Goal: Use online tool/utility: Utilize a website feature to perform a specific function

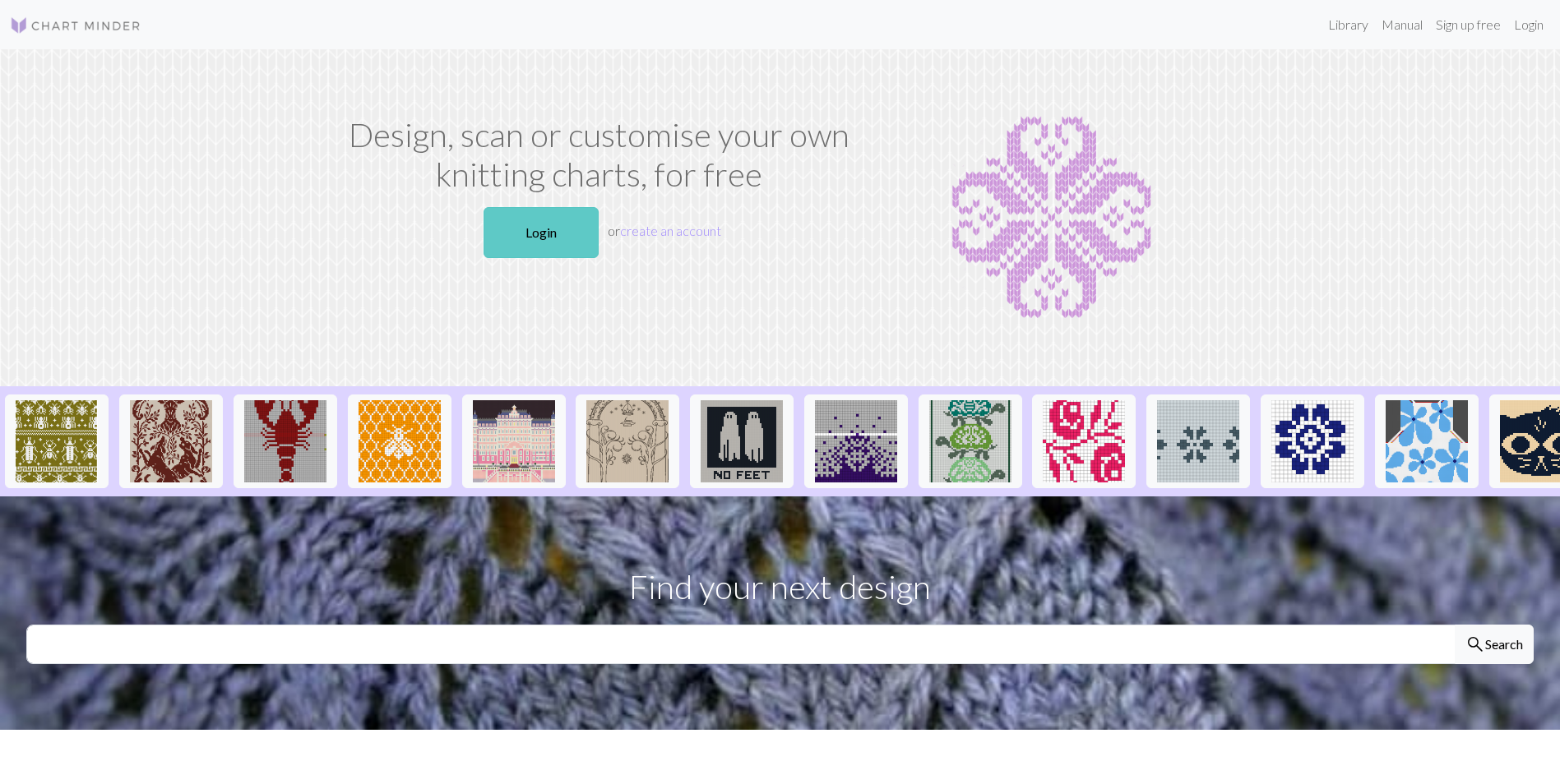
click at [530, 222] on link "Login" at bounding box center [541, 232] width 115 height 51
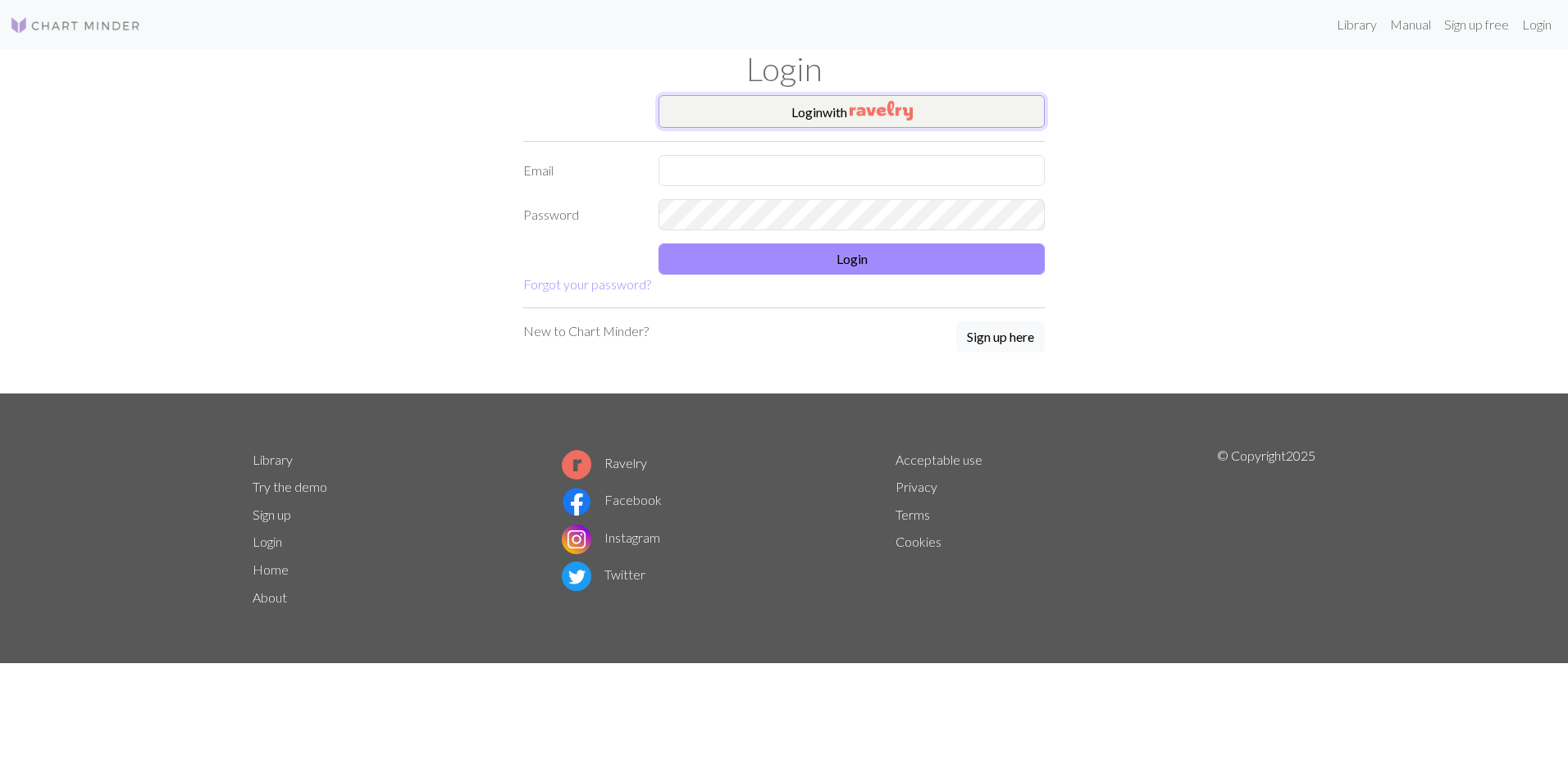
click at [860, 120] on img "button" at bounding box center [881, 110] width 63 height 20
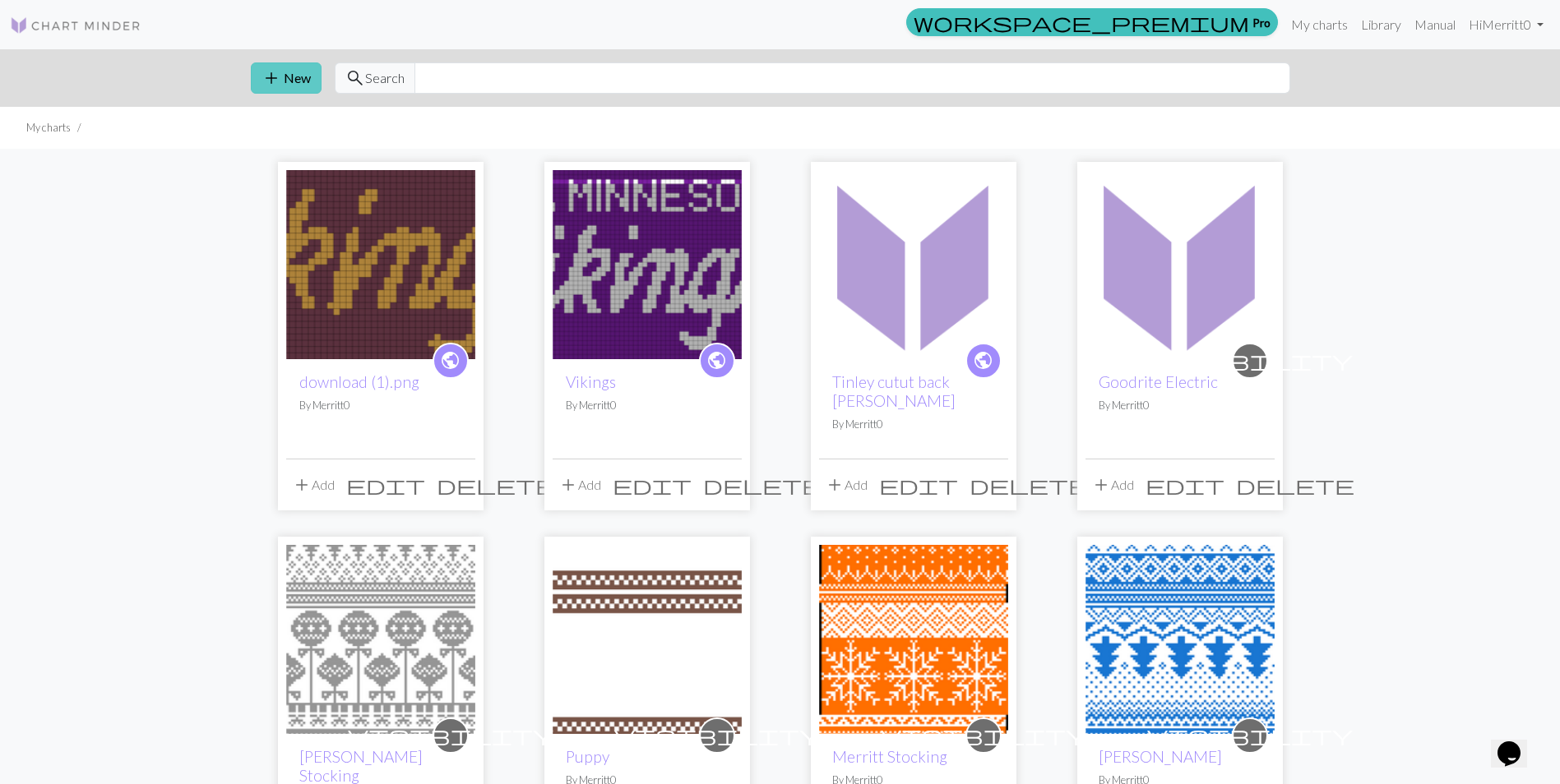
click at [287, 69] on button "add New" at bounding box center [286, 77] width 71 height 31
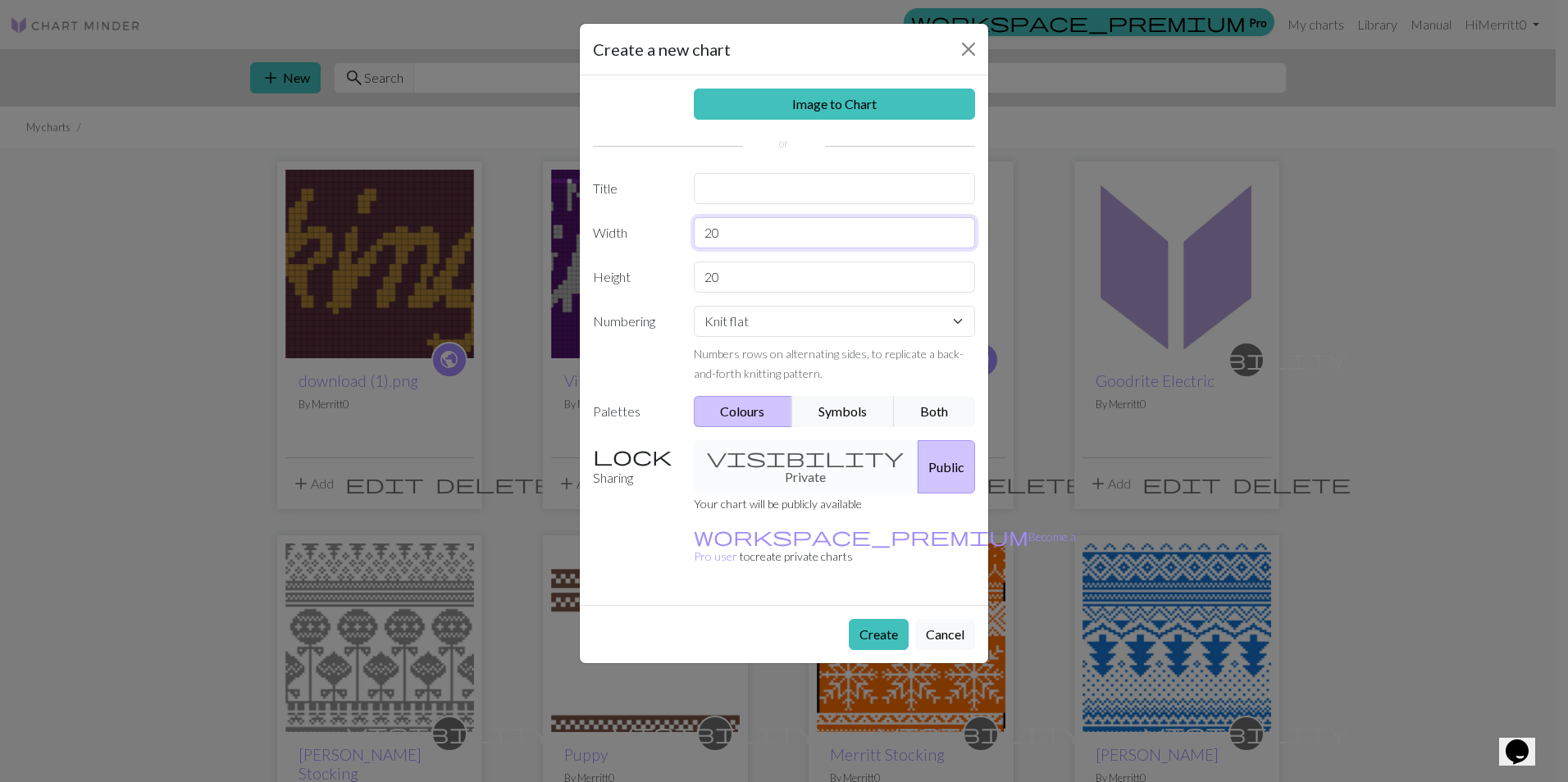
click at [721, 231] on input "20" at bounding box center [834, 232] width 282 height 31
type input "2"
type input "96"
click at [727, 282] on input "20" at bounding box center [834, 277] width 282 height 31
type input "2"
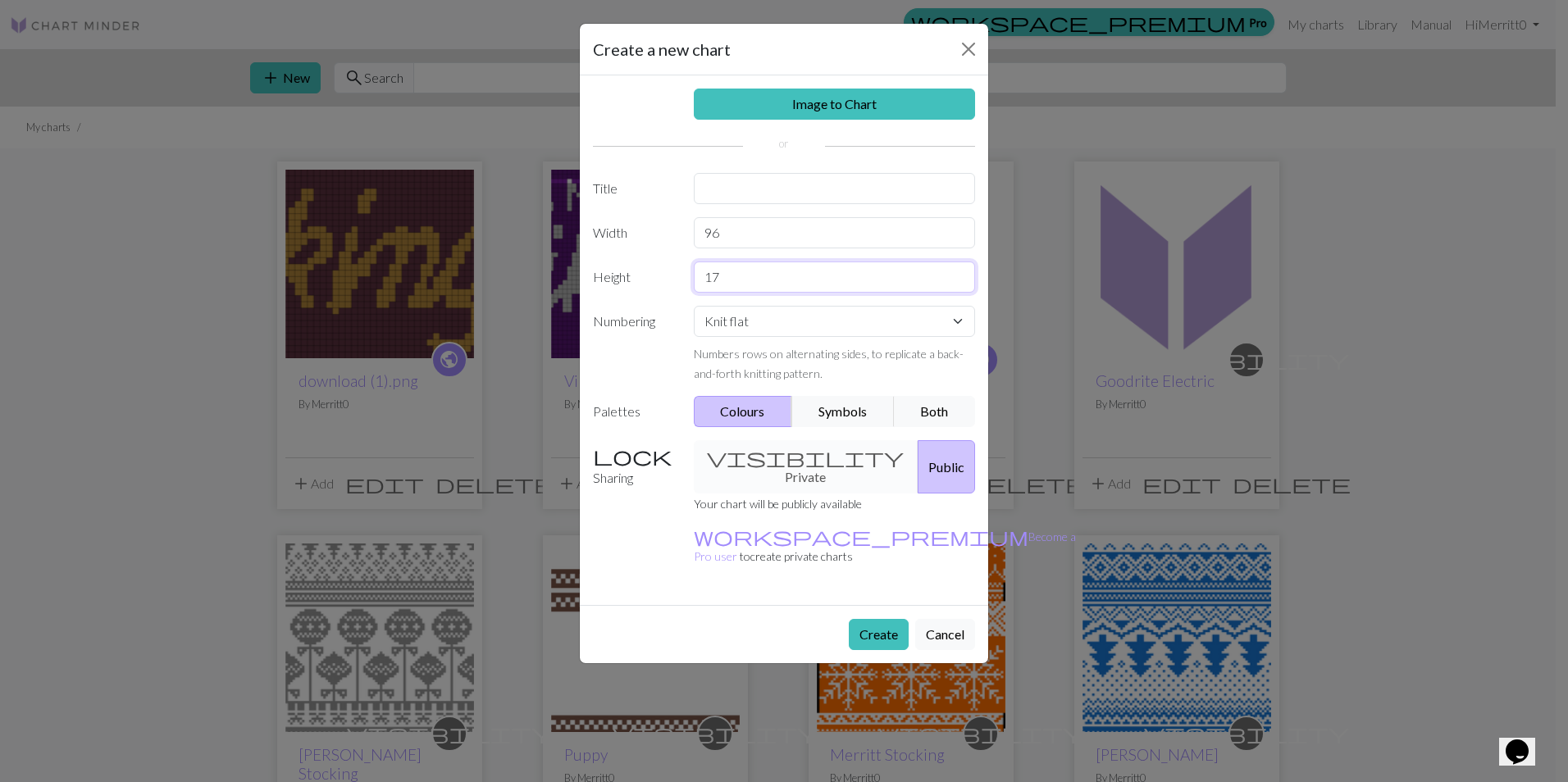
type input "17"
click at [833, 333] on select "Knit flat Knit in the round Lace knitting Cross stitch" at bounding box center [834, 321] width 282 height 31
select select "round"
click at [694, 305] on select "Knit flat Knit in the round Lace knitting Cross stitch" at bounding box center [834, 321] width 282 height 31
click at [896, 619] on button "Create" at bounding box center [878, 635] width 60 height 31
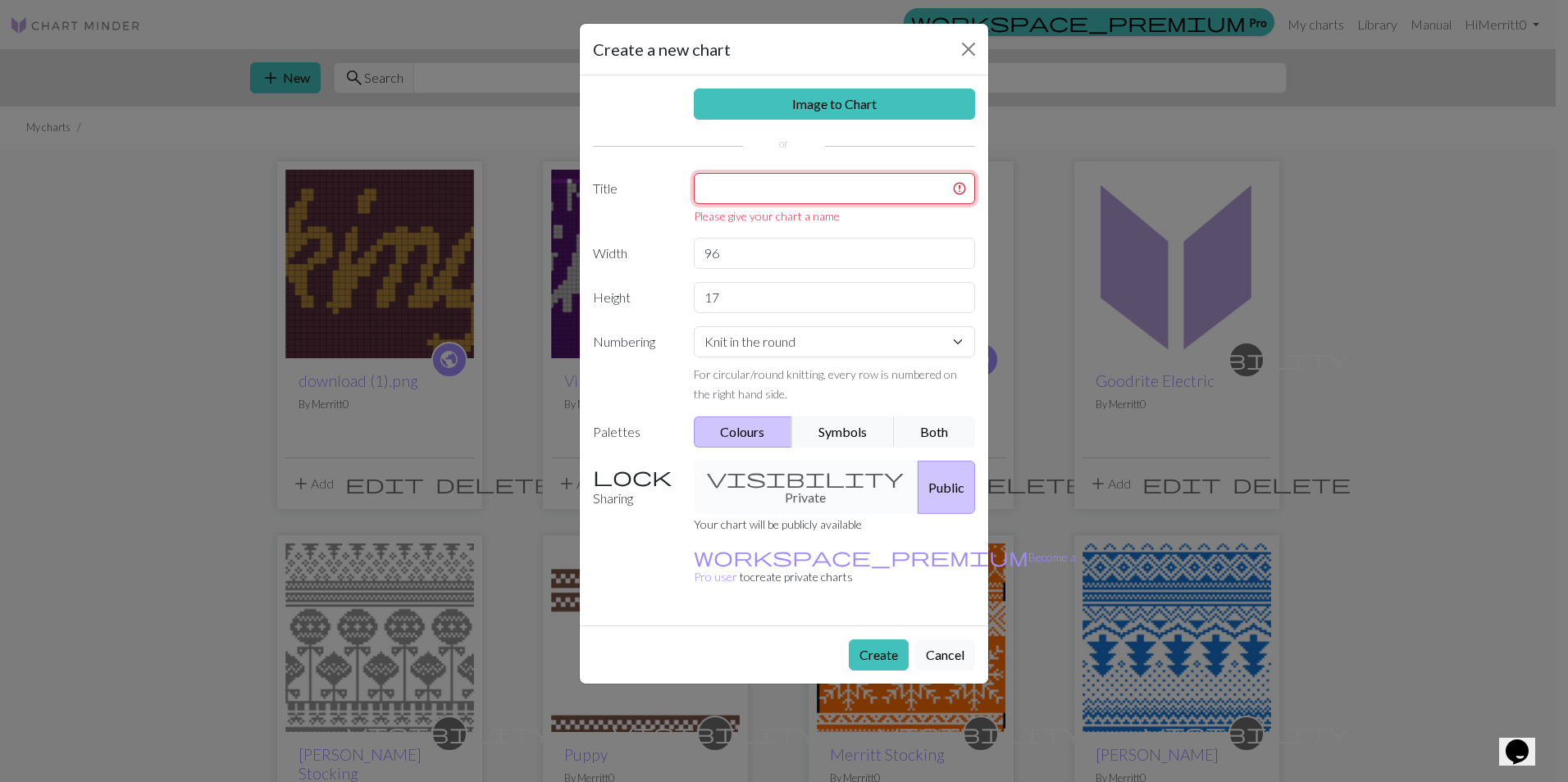
click at [752, 192] on input "text" at bounding box center [834, 188] width 282 height 31
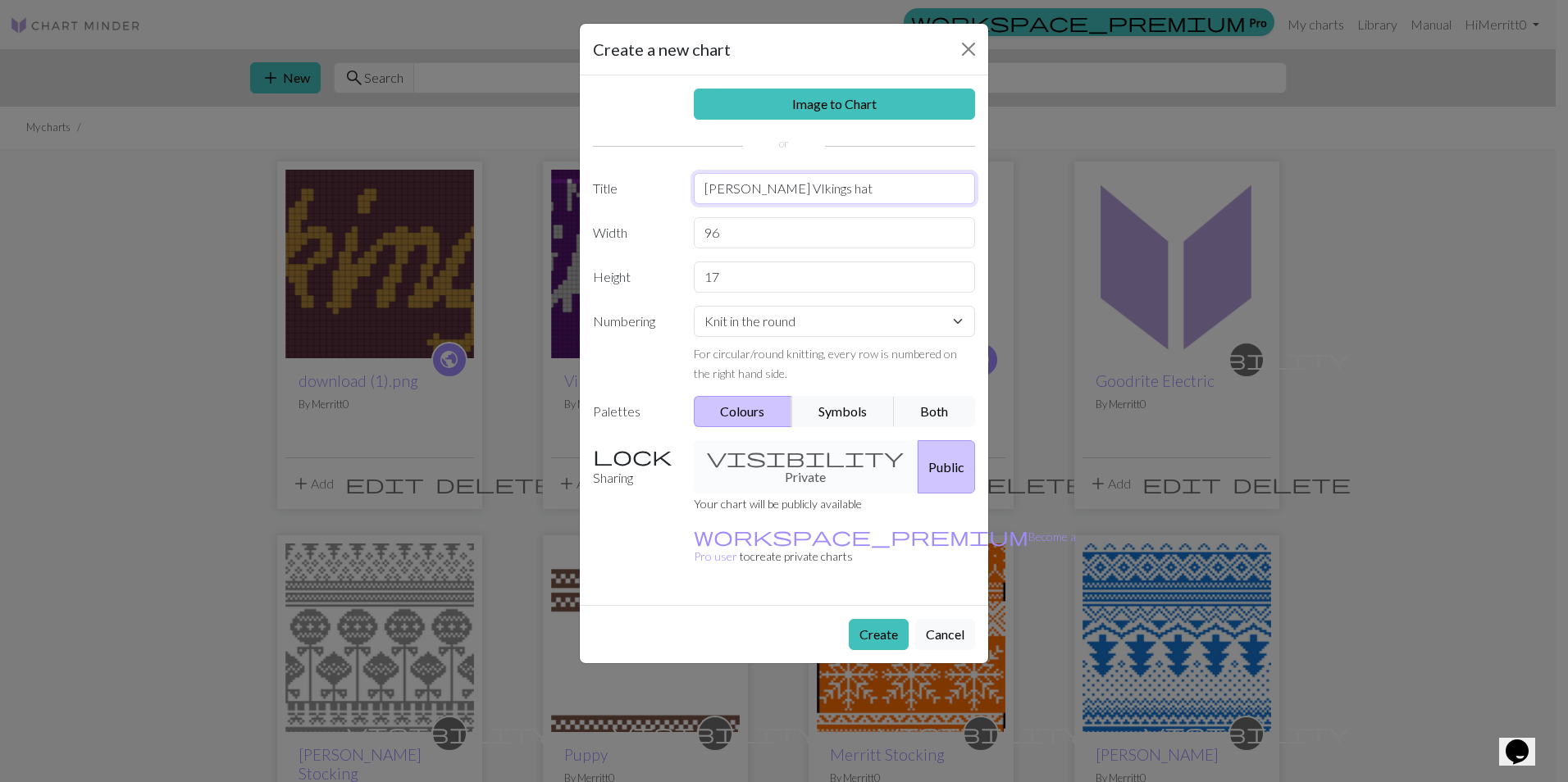
click at [756, 186] on input "[PERSON_NAME] VIkings hat" at bounding box center [834, 188] width 282 height 31
type input "[PERSON_NAME] Vikings hat"
click at [887, 619] on button "Create" at bounding box center [878, 635] width 60 height 31
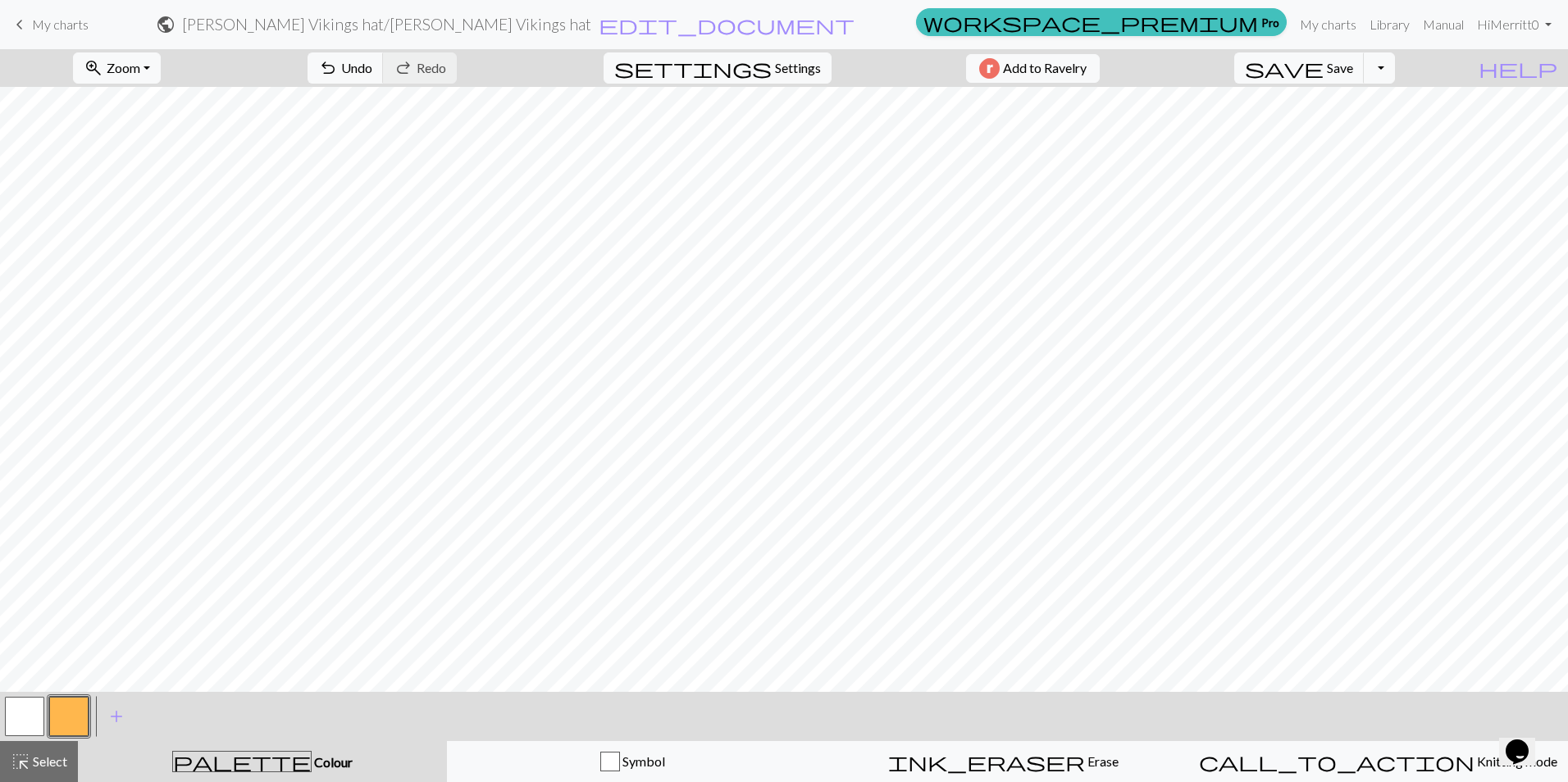
drag, startPoint x: 27, startPoint y: 716, endPoint x: 100, endPoint y: 681, distance: 81.0
click at [27, 715] on button "button" at bounding box center [24, 716] width 39 height 39
click at [84, 713] on button "button" at bounding box center [69, 716] width 39 height 39
click at [120, 720] on span "add" at bounding box center [116, 716] width 20 height 23
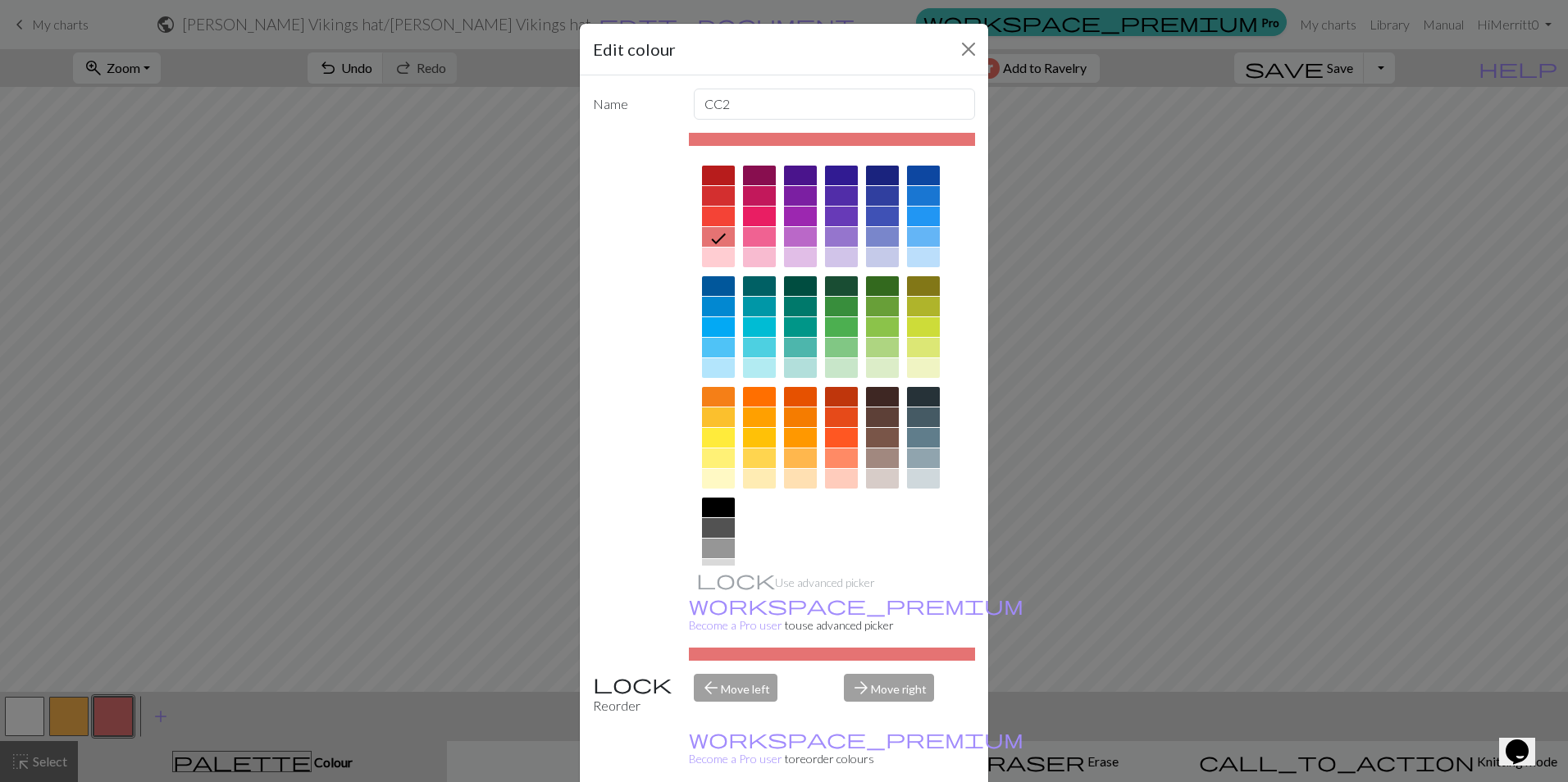
click at [804, 217] on div at bounding box center [800, 216] width 32 height 20
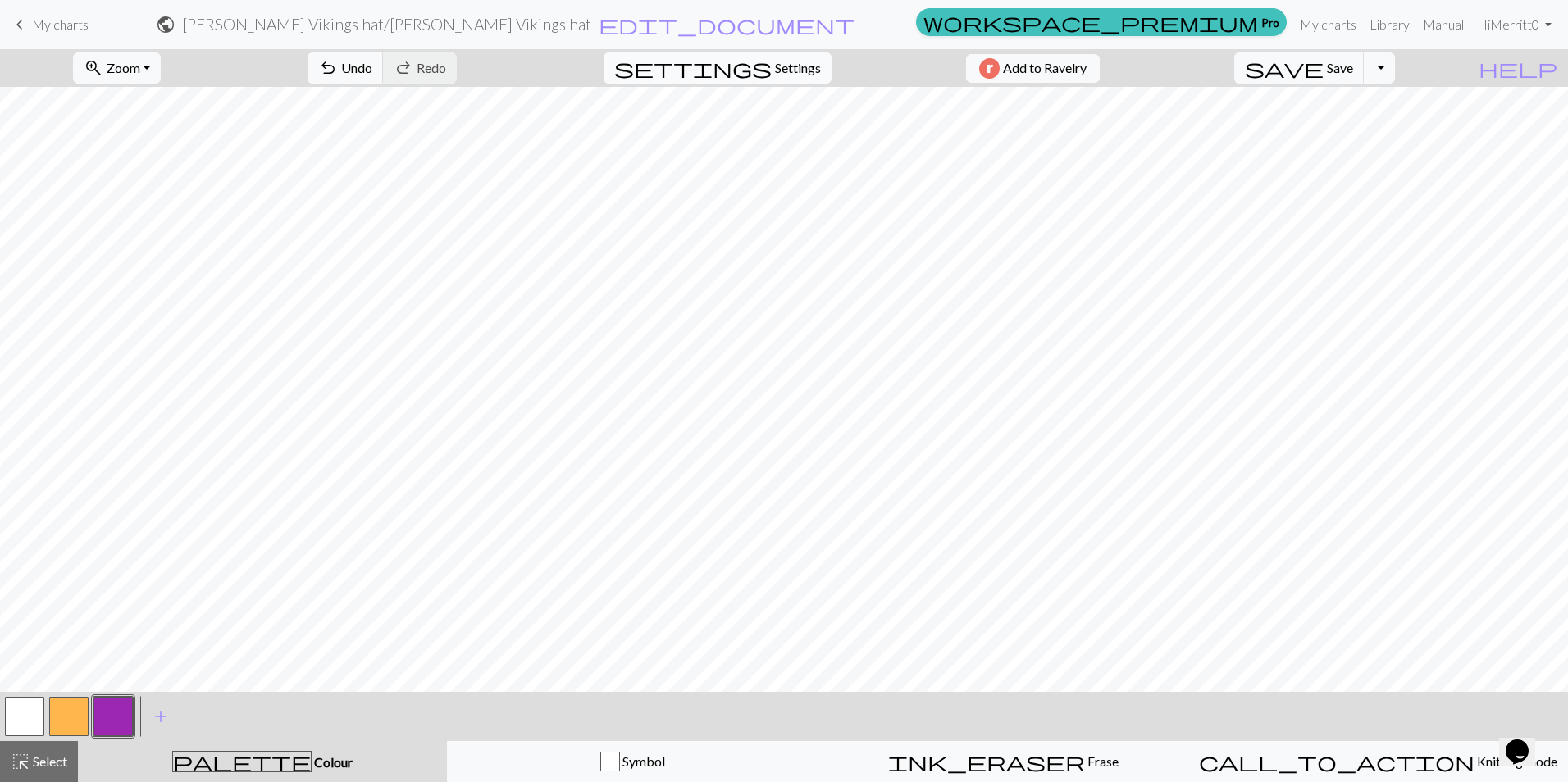
click at [784, 75] on span "Settings" at bounding box center [797, 68] width 46 height 20
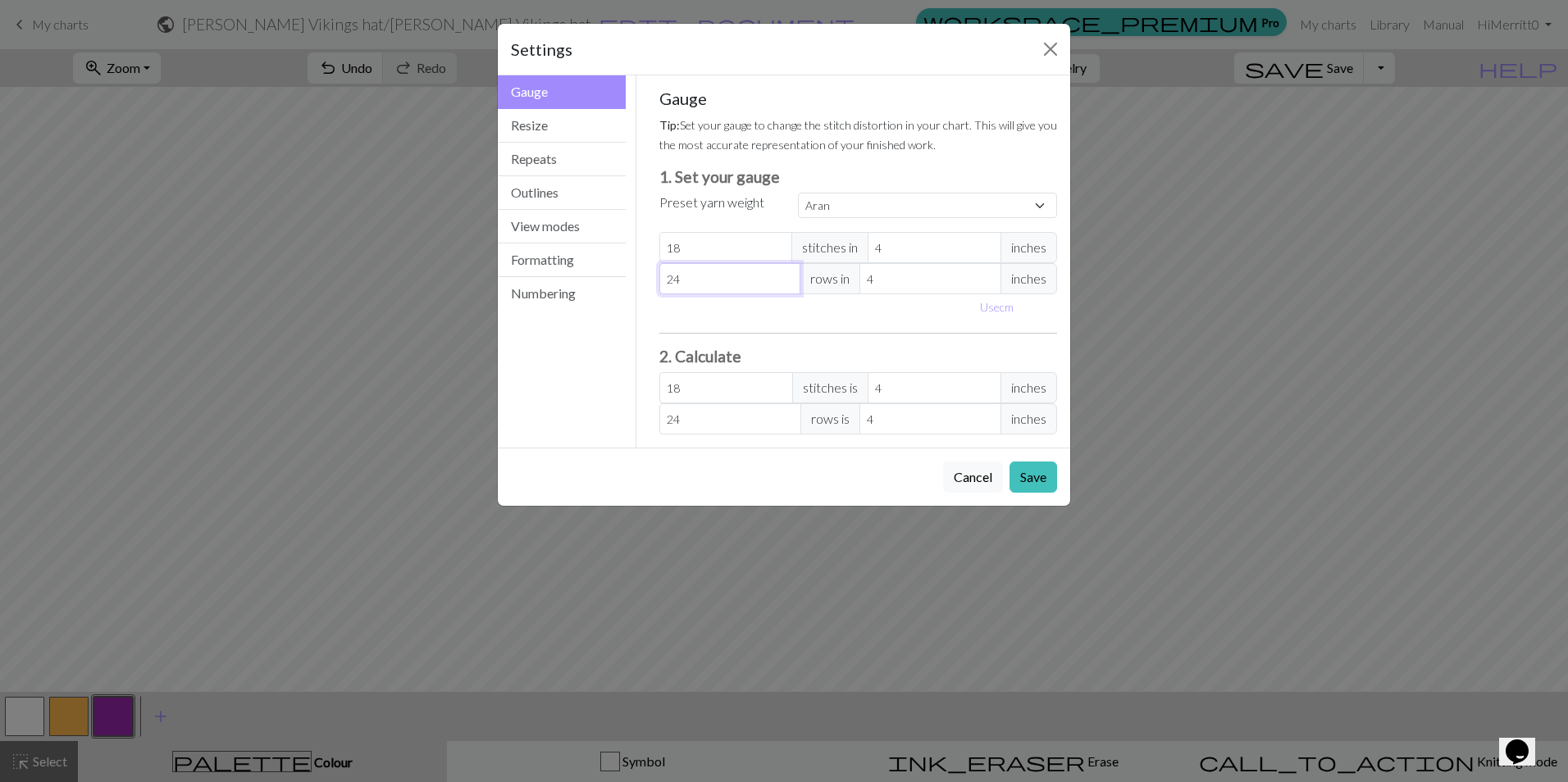
click at [704, 279] on input "24" at bounding box center [730, 279] width 142 height 31
drag, startPoint x: 695, startPoint y: 243, endPoint x: 644, endPoint y: 239, distance: 51.2
click at [644, 239] on div "Gauge Tip: Set your gauge to change the stitch distortion in your chart. This w…" at bounding box center [858, 261] width 444 height 372
select select "custom"
type input "2"
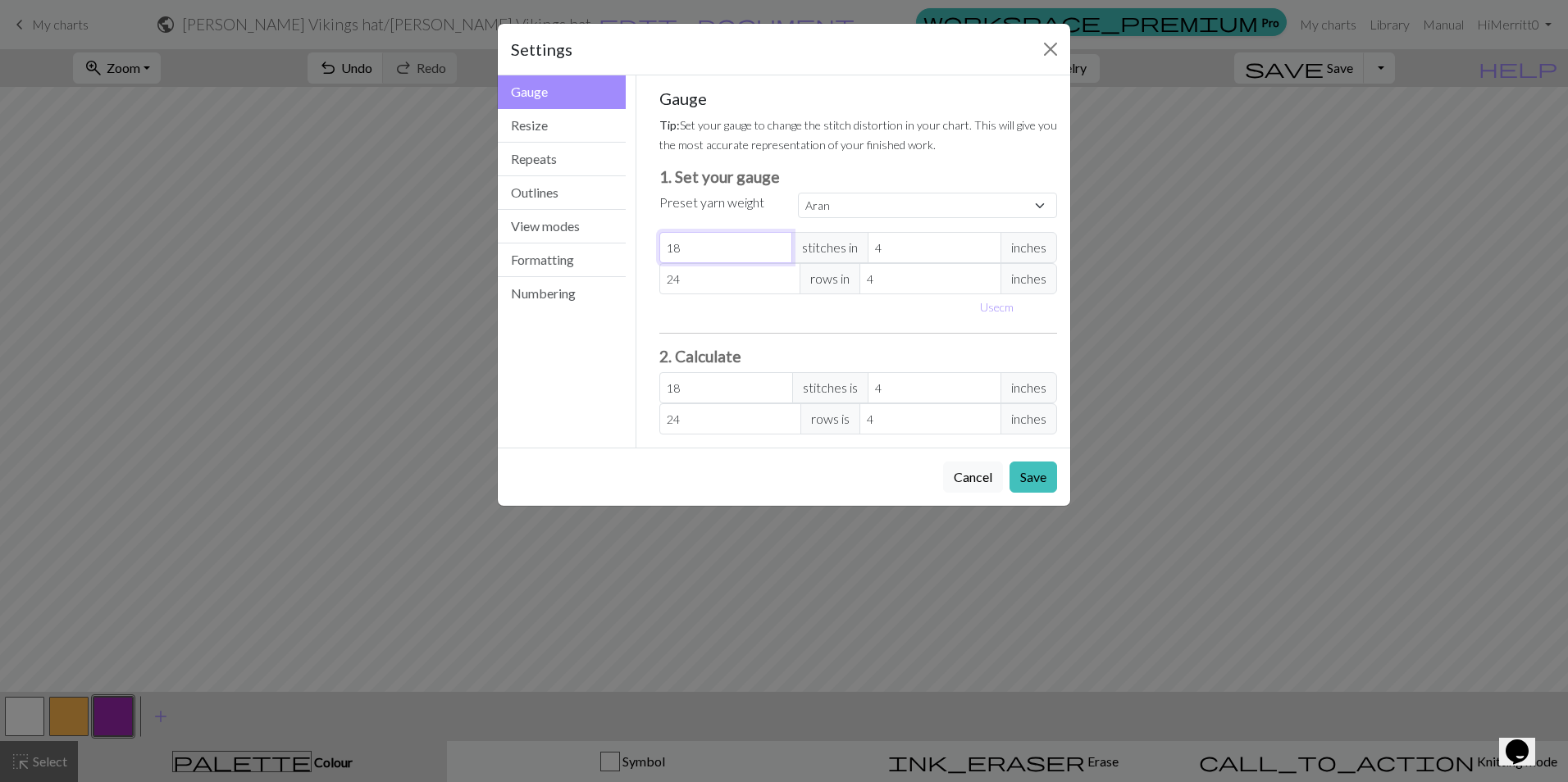
type input "2"
type input "26"
drag, startPoint x: 719, startPoint y: 279, endPoint x: 651, endPoint y: 282, distance: 68.1
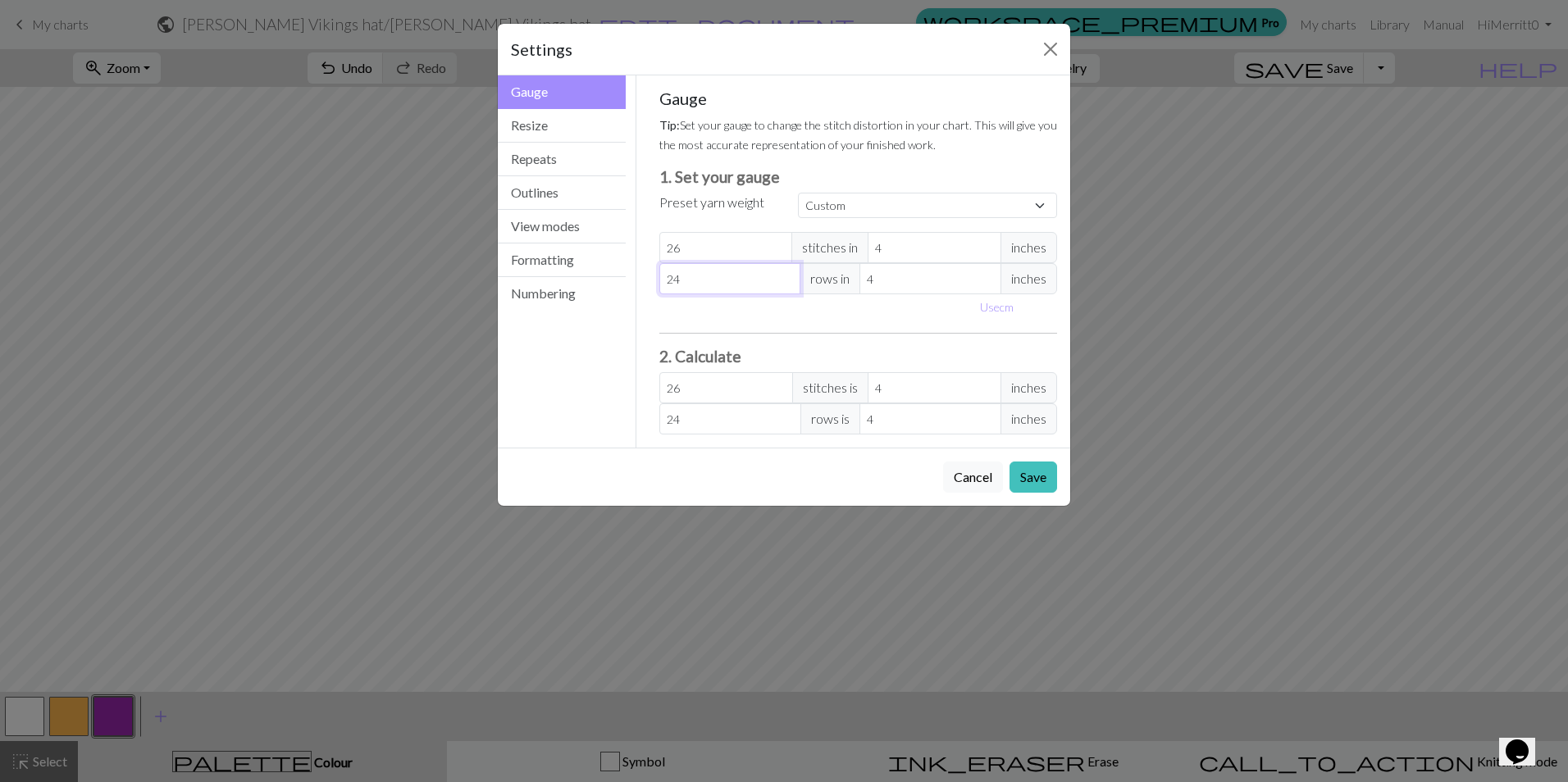
click at [654, 282] on div "Gauge Tip: Set your gauge to change the stitch distortion in your chart. This w…" at bounding box center [858, 261] width 424 height 372
type input "1"
type input "14"
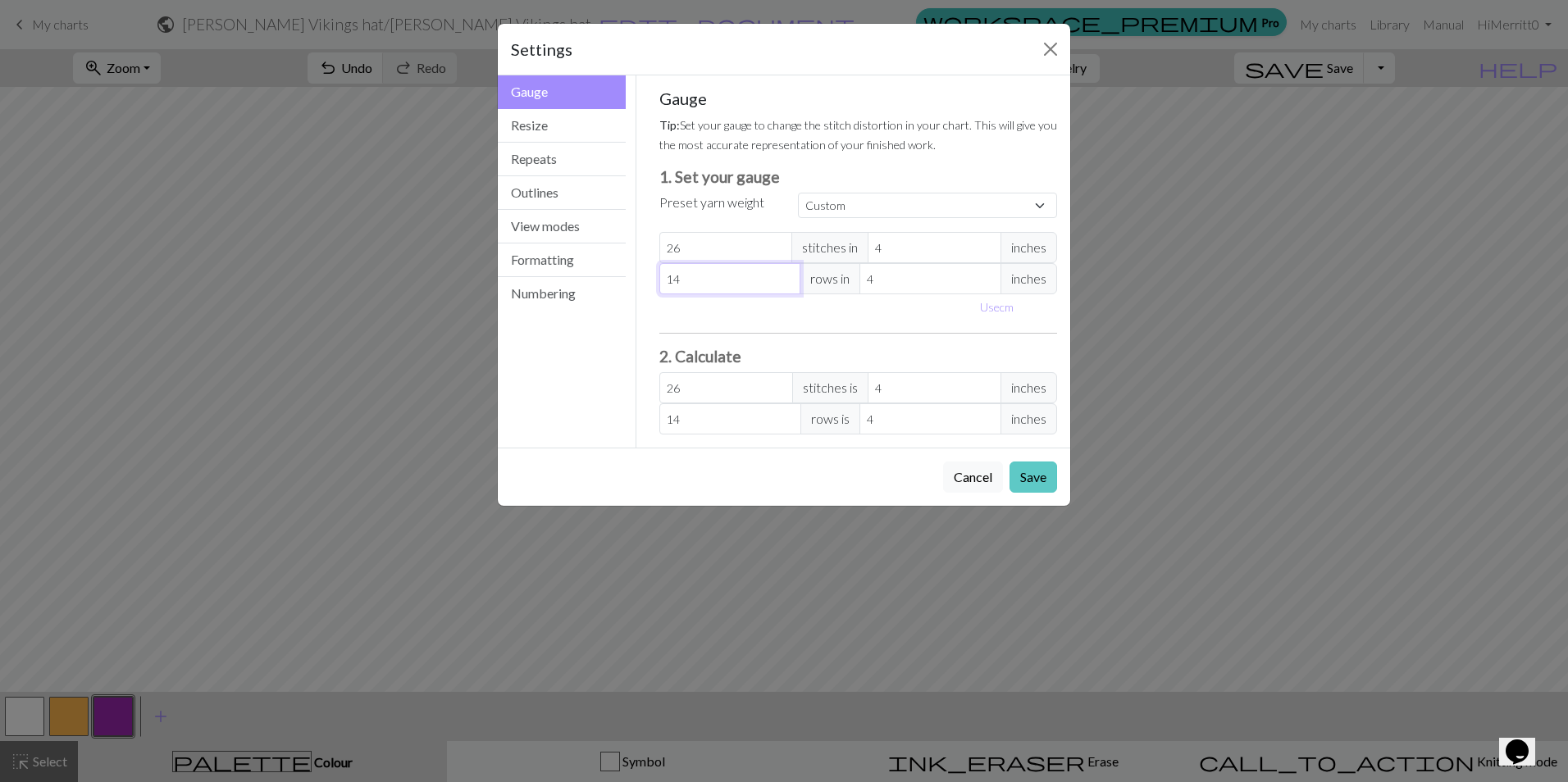
type input "14"
click at [1041, 478] on button "Save" at bounding box center [1033, 477] width 48 height 31
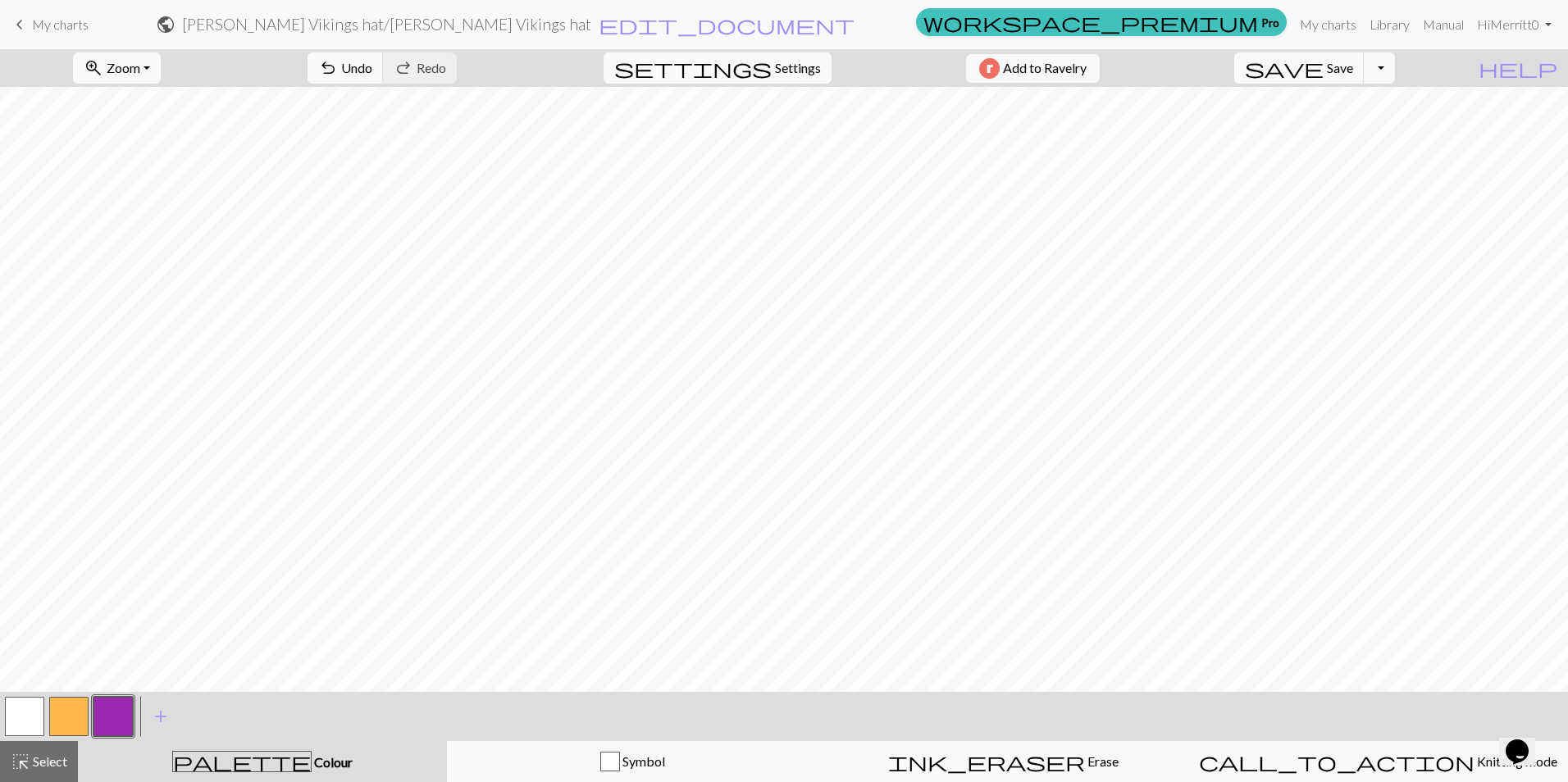
click at [754, 74] on span "settings" at bounding box center [692, 68] width 157 height 23
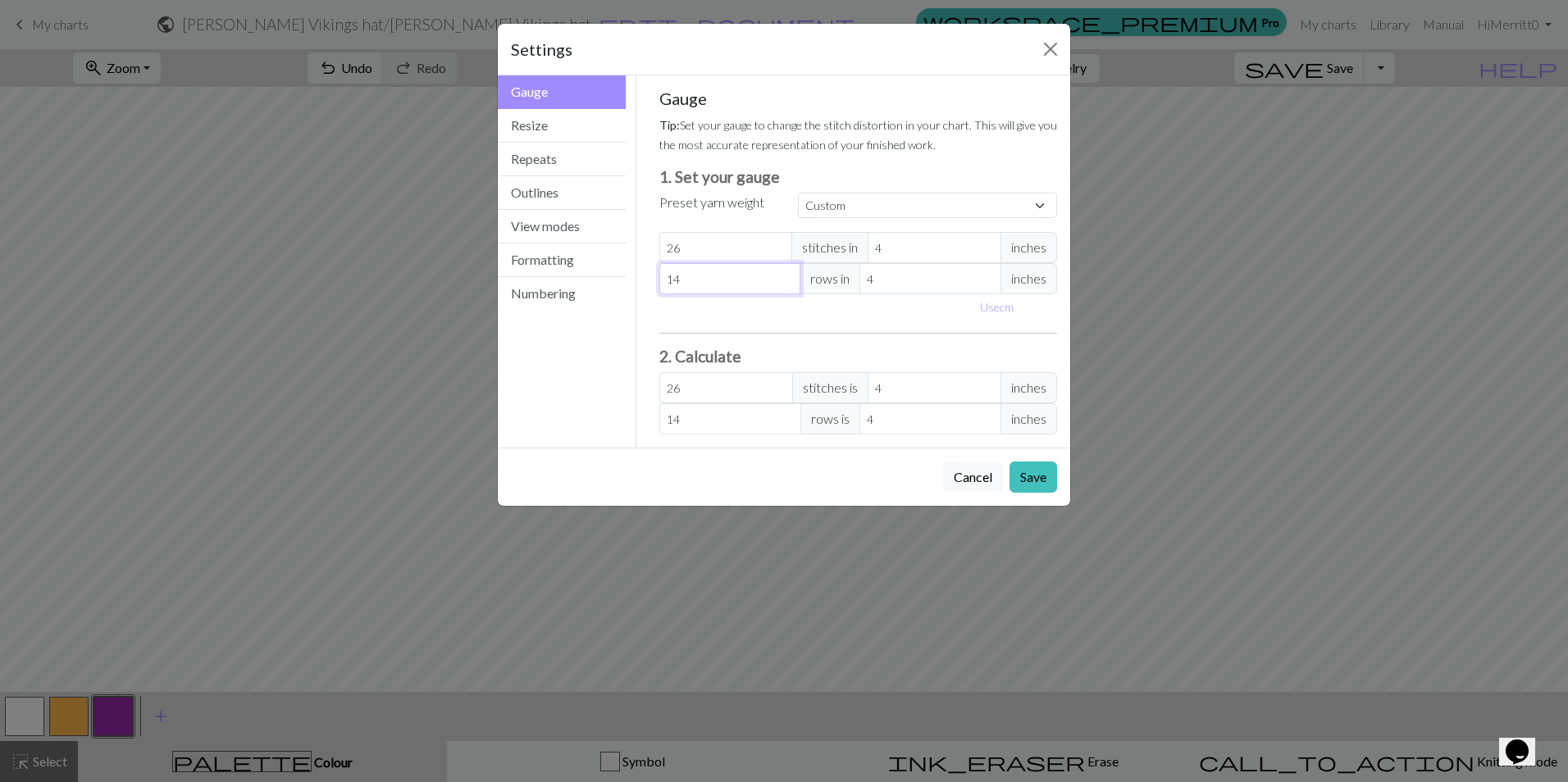
drag, startPoint x: 683, startPoint y: 283, endPoint x: 649, endPoint y: 273, distance: 35.4
click at [649, 273] on div "Gauge Tip: Set your gauge to change the stitch distortion in your chart. This w…" at bounding box center [858, 261] width 424 height 372
type input "2"
type input "28"
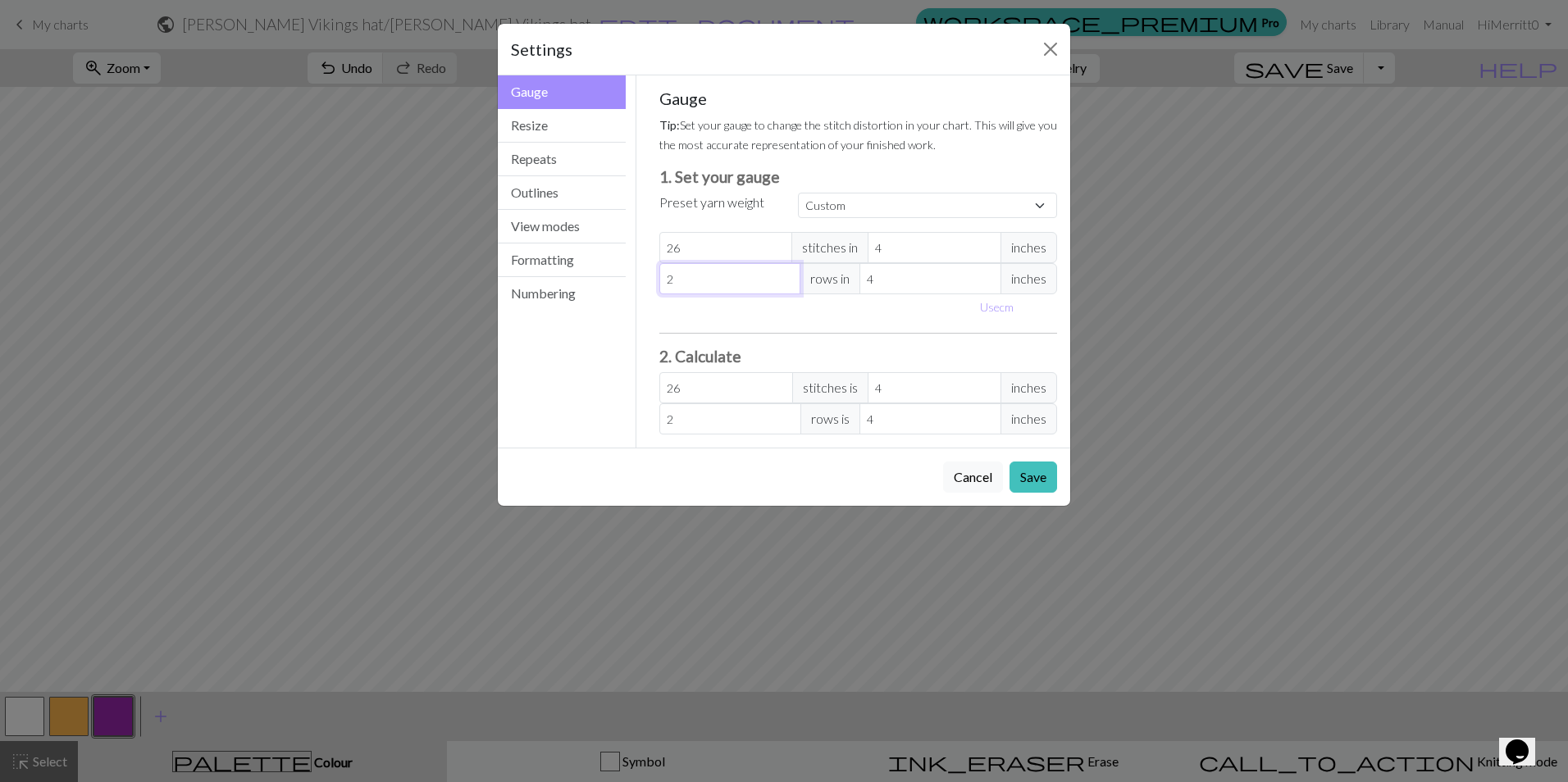
type input "28"
click at [693, 251] on input "26" at bounding box center [726, 247] width 133 height 31
type input "2"
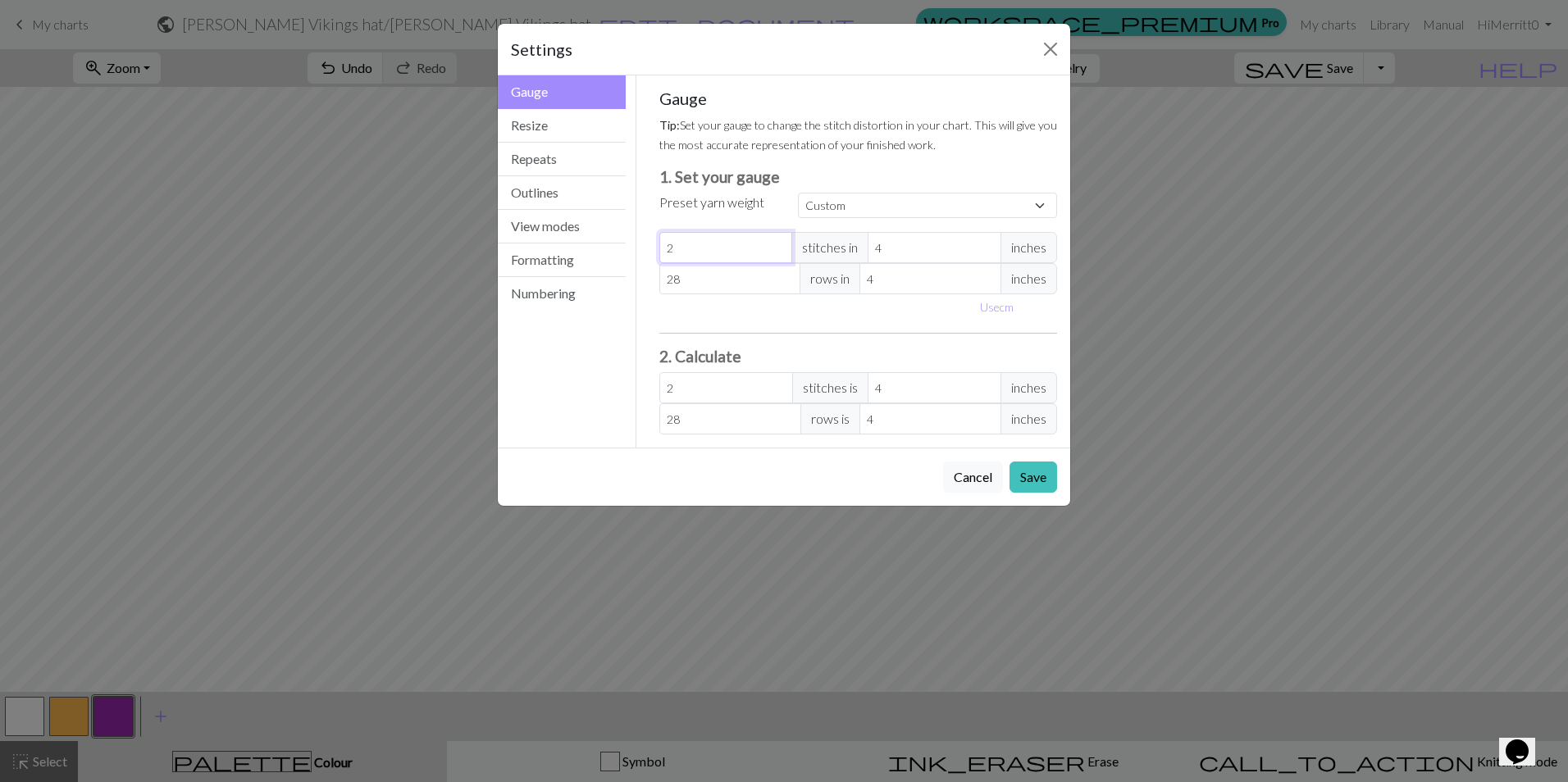
type input "0"
type input "1"
type input "16"
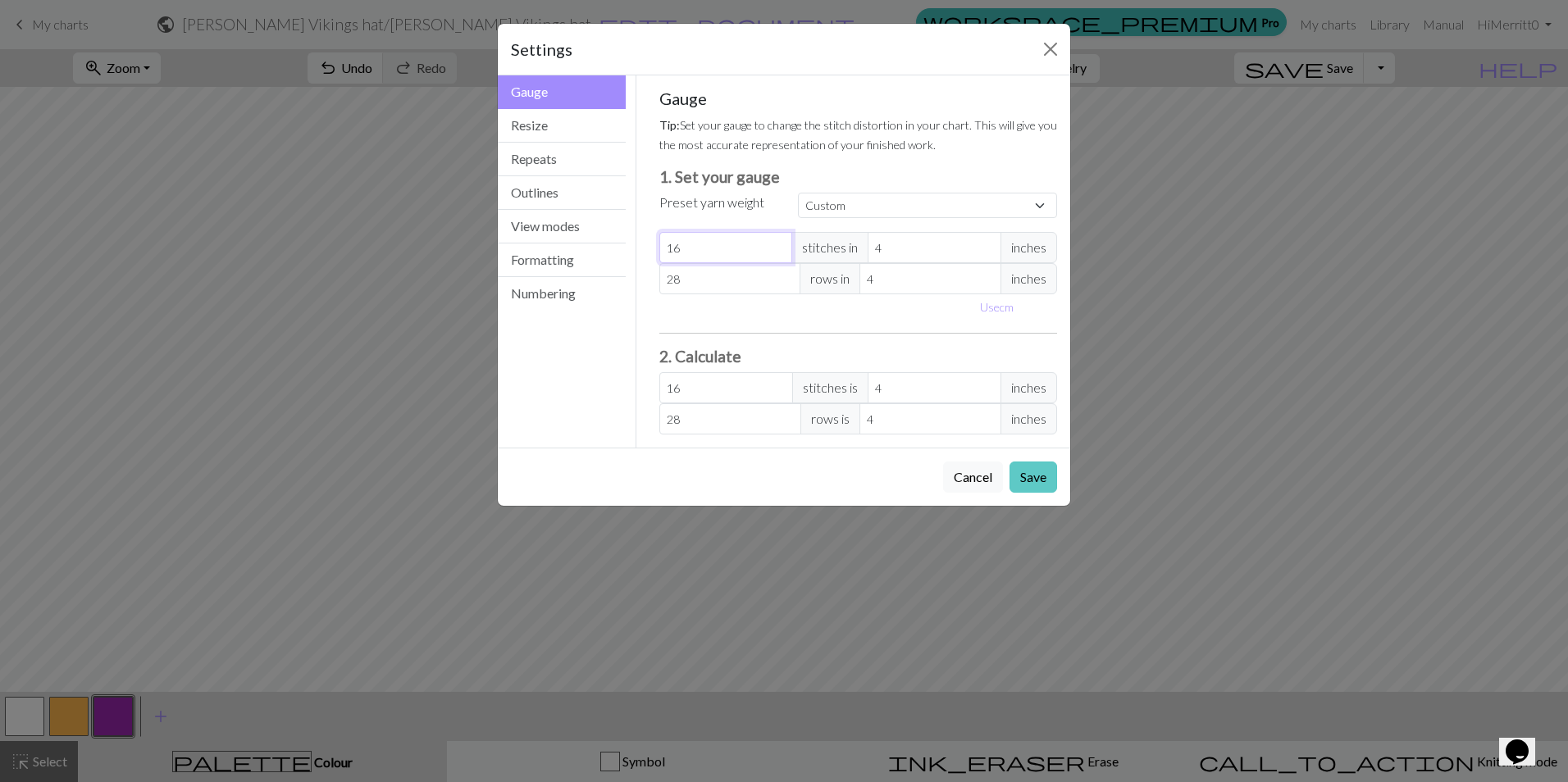
type input "16"
click at [1029, 478] on button "Save" at bounding box center [1033, 477] width 48 height 31
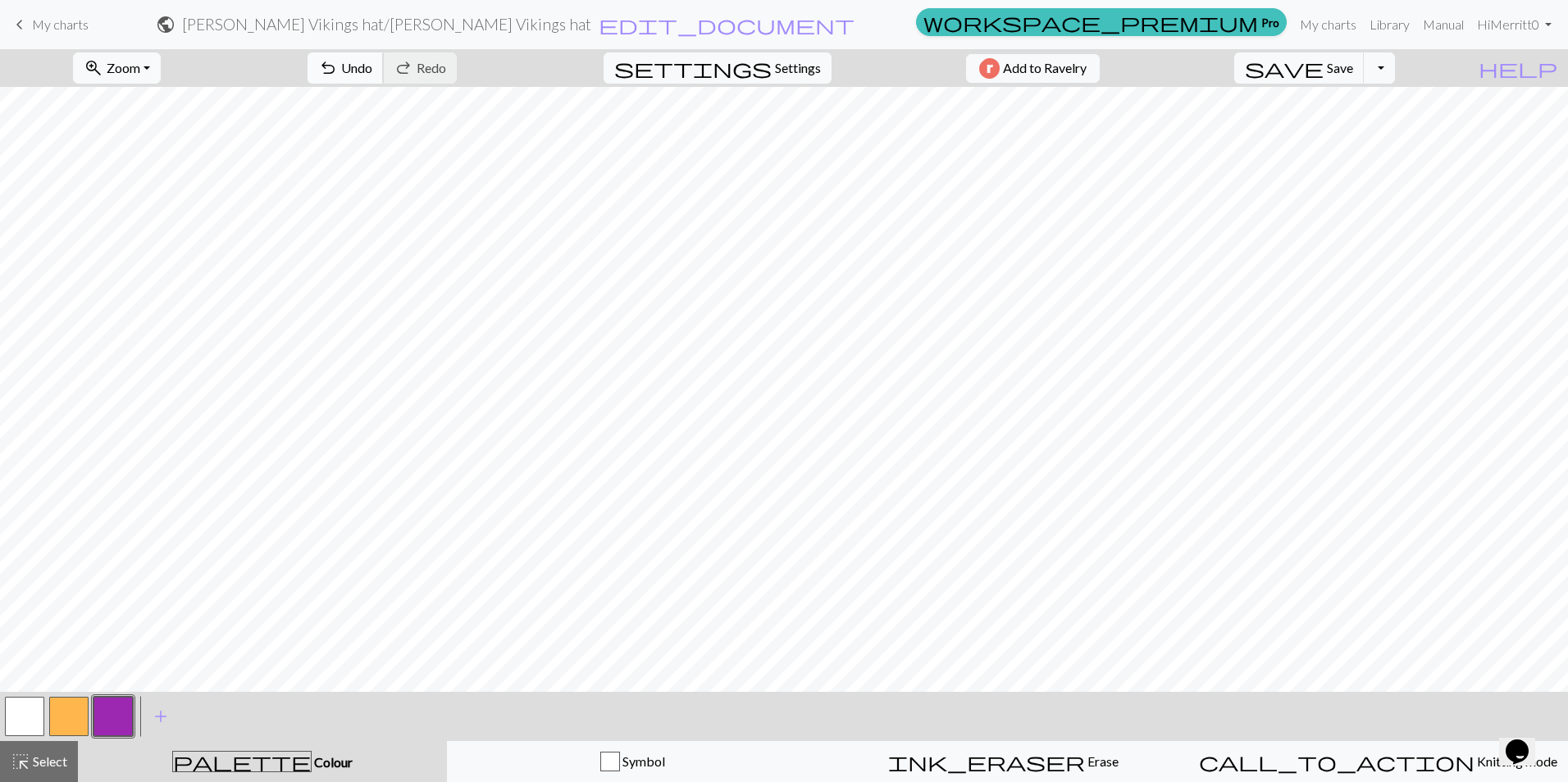
click at [338, 68] on span "undo" at bounding box center [327, 68] width 20 height 23
click at [410, 79] on div "undo Undo Undo redo Redo Redo" at bounding box center [382, 68] width 174 height 38
click at [372, 60] on span "Undo" at bounding box center [357, 68] width 31 height 15
drag, startPoint x: 69, startPoint y: 701, endPoint x: 163, endPoint y: 682, distance: 95.9
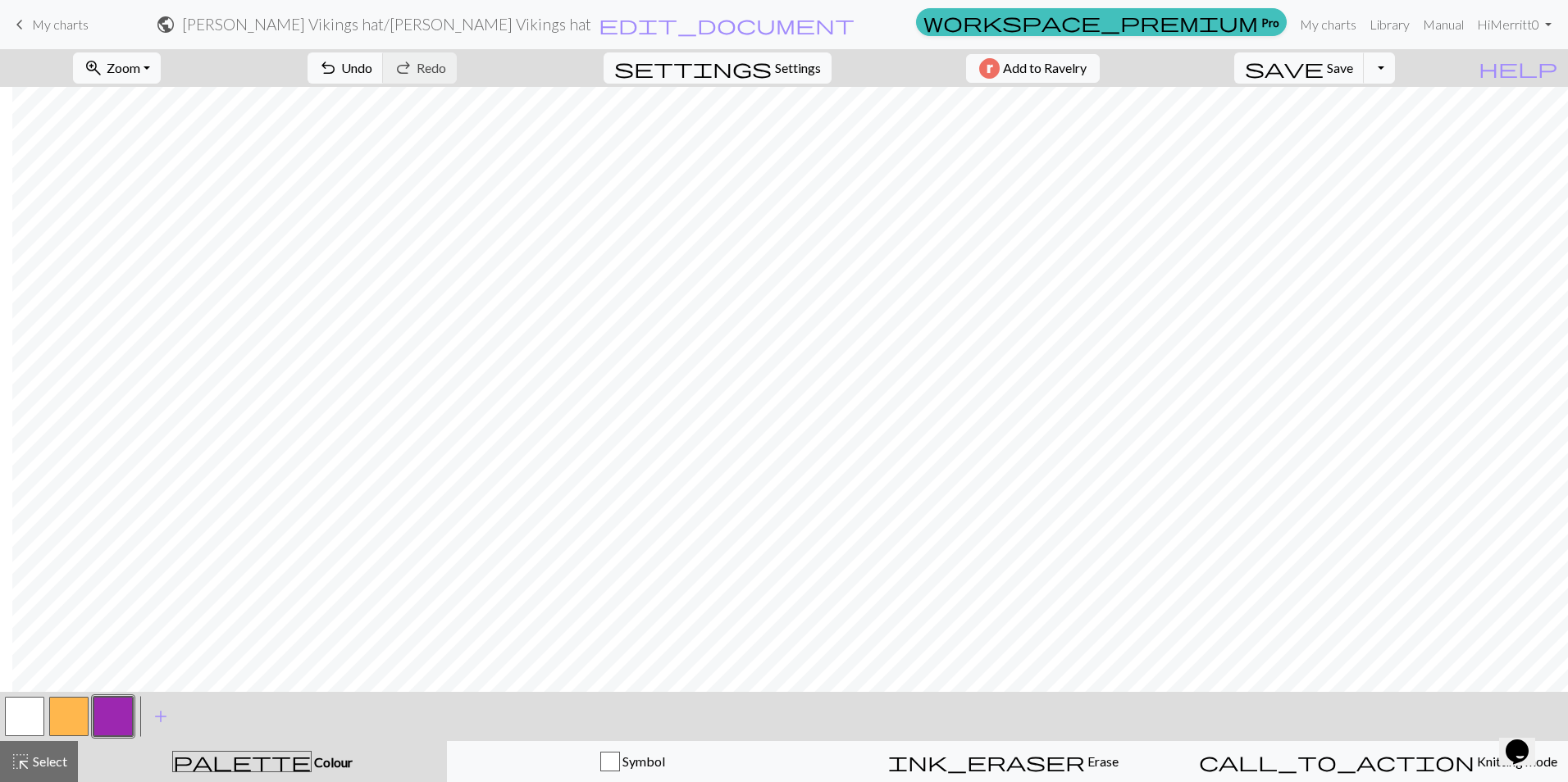
click at [69, 701] on button "button" at bounding box center [69, 716] width 39 height 39
click at [124, 701] on button "button" at bounding box center [112, 716] width 39 height 39
click at [338, 74] on span "undo" at bounding box center [327, 68] width 20 height 23
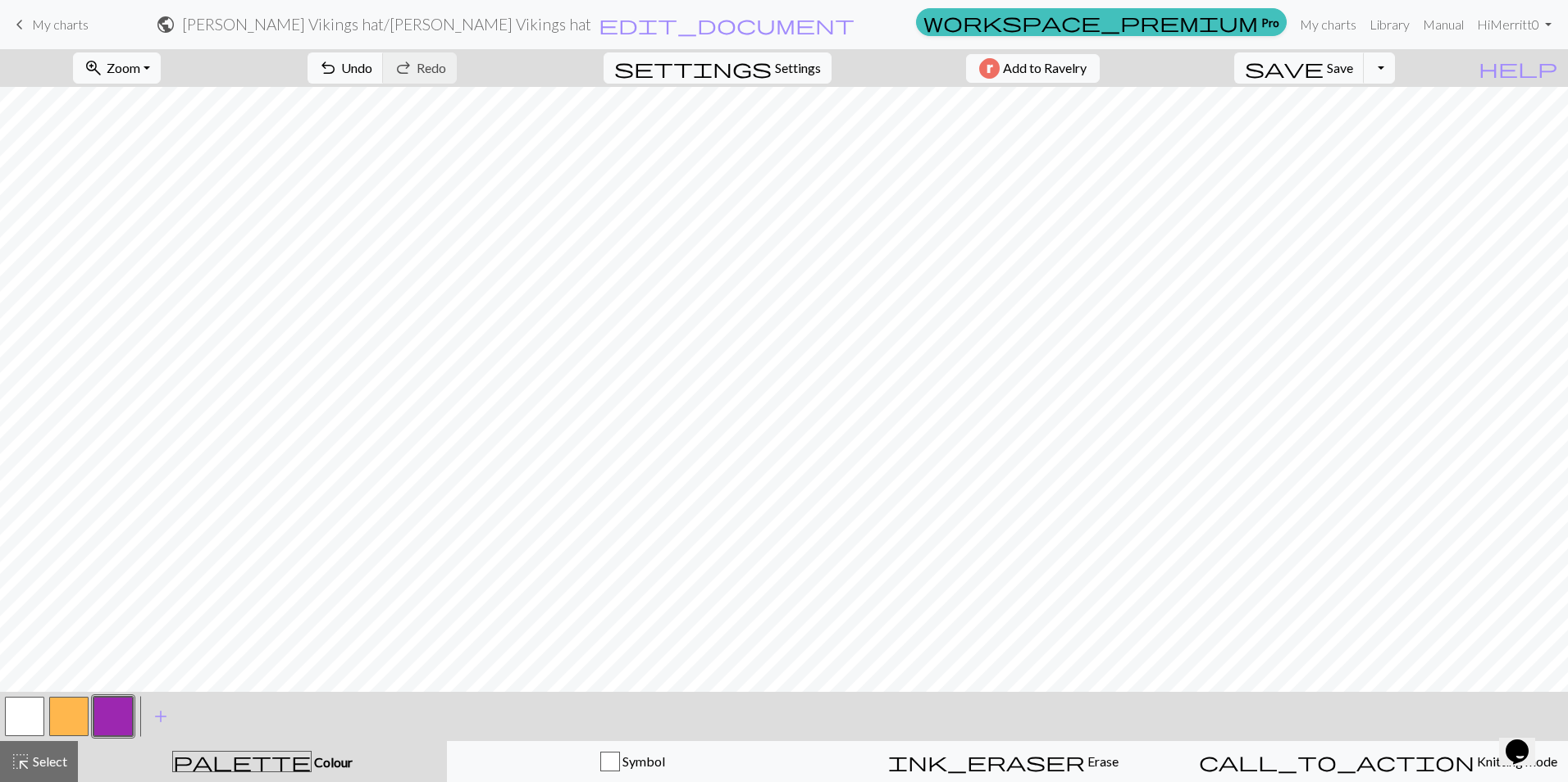
drag, startPoint x: 32, startPoint y: 714, endPoint x: 46, endPoint y: 713, distance: 14.0
click at [35, 713] on button "button" at bounding box center [24, 716] width 39 height 39
drag, startPoint x: 132, startPoint y: 714, endPoint x: 177, endPoint y: 705, distance: 45.9
click at [133, 711] on div at bounding box center [113, 716] width 45 height 45
click at [112, 719] on button "button" at bounding box center [112, 716] width 39 height 39
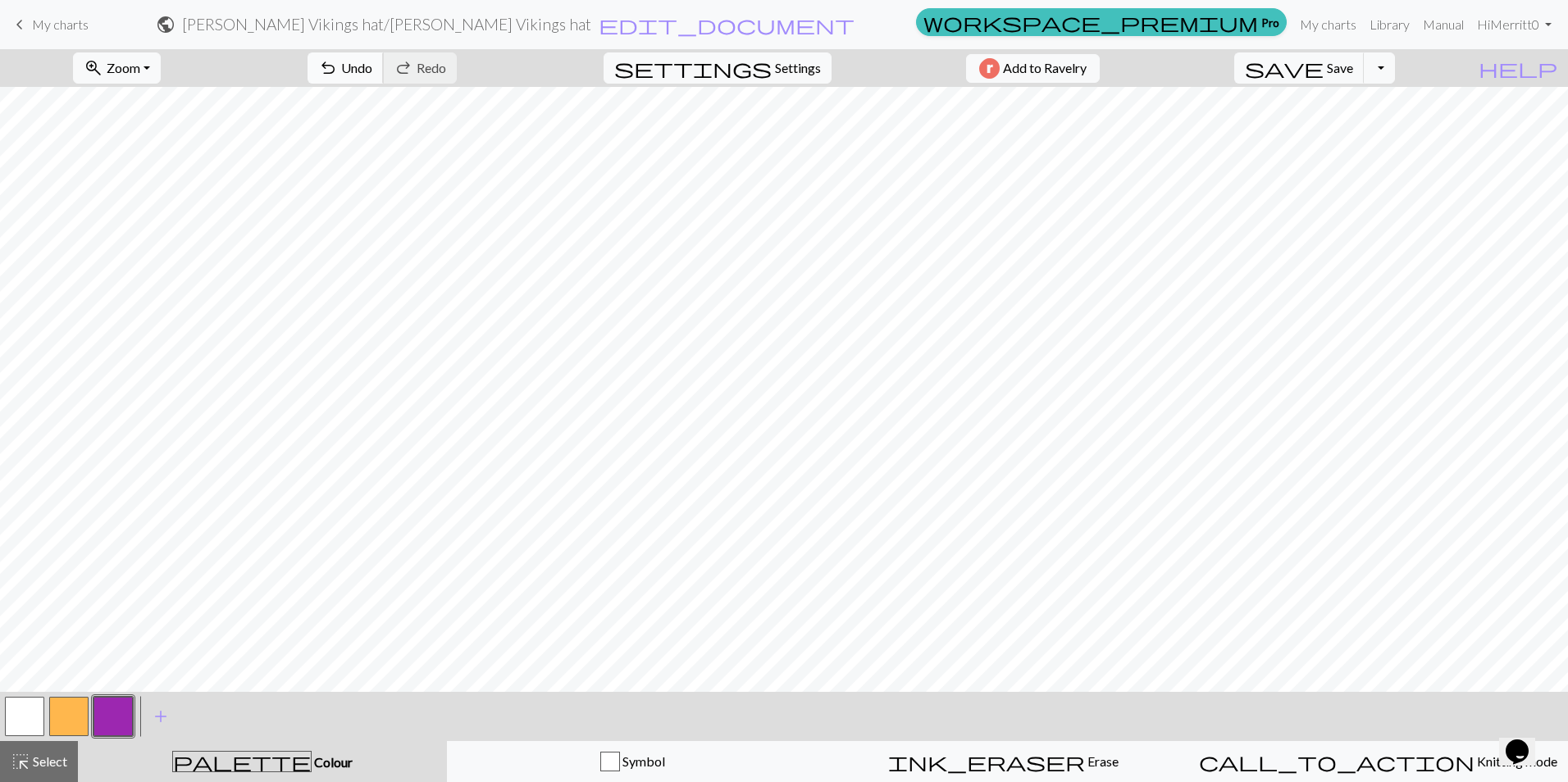
click at [372, 67] on span "Undo" at bounding box center [357, 68] width 31 height 15
